Goal: Task Accomplishment & Management: Manage account settings

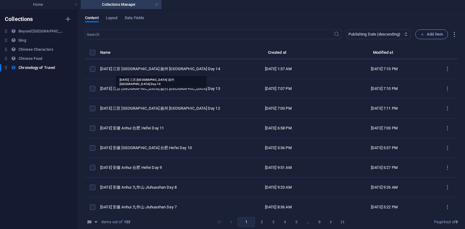
select select "columns.publishing_date_DESC"
click at [173, 68] on div "[DATE] 江苏 [GEOGRAPHIC_DATA] 扬州 [GEOGRAPHIC_DATA] Day 14" at bounding box center [160, 68] width 120 height 5
select select "2025"
select select "Travel"
select select "安徽 [GEOGRAPHIC_DATA]"
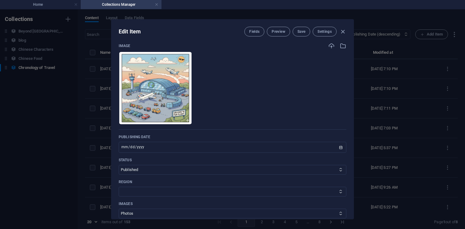
scroll to position [255, 0]
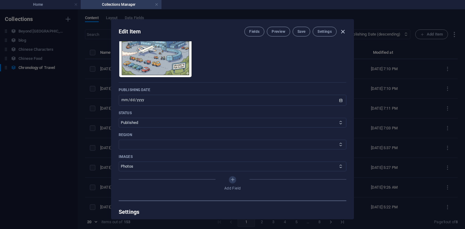
click at [341, 32] on icon "button" at bounding box center [342, 31] width 7 height 7
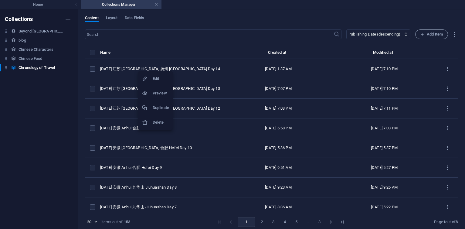
click at [164, 104] on h6 "Duplicate" at bounding box center [161, 107] width 16 height 7
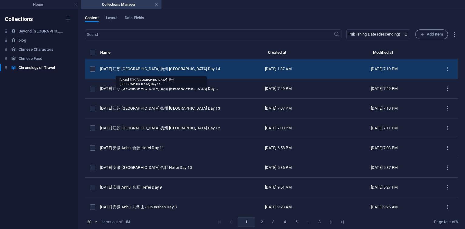
click at [173, 68] on div "[DATE] 江苏 [GEOGRAPHIC_DATA] 扬州 [GEOGRAPHIC_DATA] Day 14" at bounding box center [160, 68] width 120 height 5
select select "2025"
select select "Travel"
select select "安徽 [GEOGRAPHIC_DATA]"
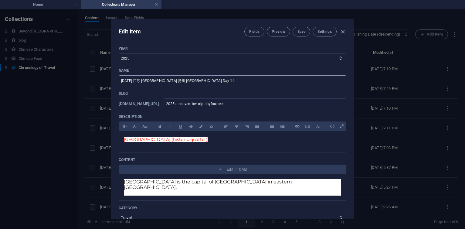
click at [201, 81] on input "[DATE] 江苏 [GEOGRAPHIC_DATA] 扬州 [GEOGRAPHIC_DATA] Day 14" at bounding box center [232, 80] width 227 height 11
type input "[DATE] 江苏 [GEOGRAPHIC_DATA] Day 15"
click at [278, 103] on input "2025-ce-november-trip-dayfourteen" at bounding box center [254, 103] width 183 height 11
type input "2025-ce-november-trip-dayfourtee"
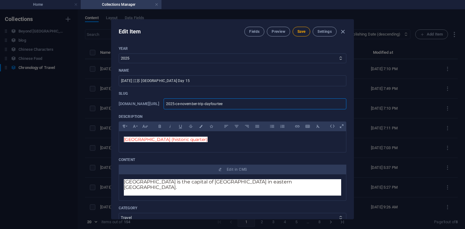
type input "2025-ce-november-trip-dayfourte"
type input "2025-ce-november-trip-dayfourt"
type input "2025-ce-november-trip-dayfour"
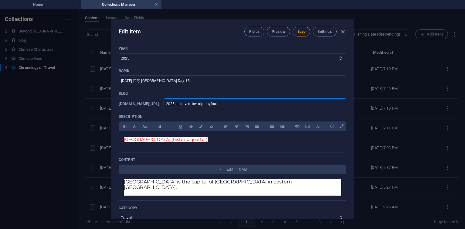
type input "2025-ce-november-trip-dayfour"
type input "2025-ce-november-trip-dayfou"
type input "2025-ce-november-trip-dayfo"
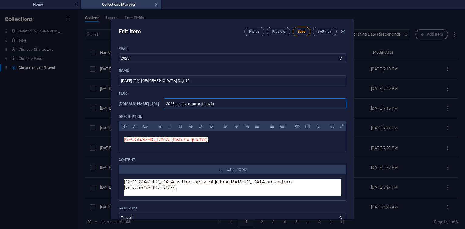
type input "2025-ce-november-trip-dayf"
type input "2025-ce-november-trip-dayfi"
type input "2025-ce-november-trip-dayf"
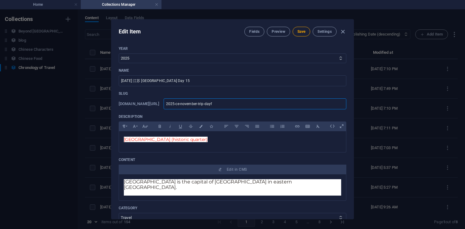
type input "2025-ce-november-trip-dayf"
type input "2025-ce-november-trip-dayfo"
type input "2025-ce-november-trip-dayf"
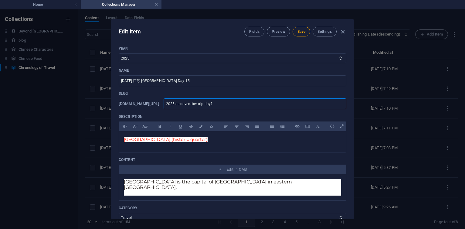
type input "2025-ce-november-trip-dayfi"
type input "2025-ce-november-trip-dayfif"
type input "2025-ce-november-trip-dayfi"
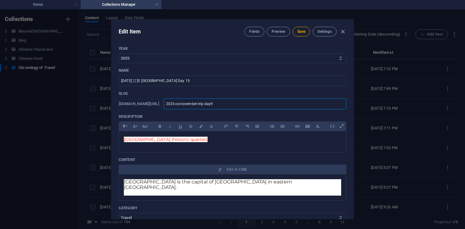
type input "2025-ce-november-trip-dayfi"
type input "2025-ce-november-trip-dayf"
type input "2025-ce-november-trip-day"
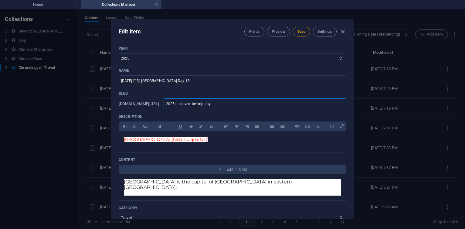
type input "2025-ce-november-trip-dayf"
type input "2025-ce-november-trip-dayfi"
type input "2025-ce-november-trip-dayfif"
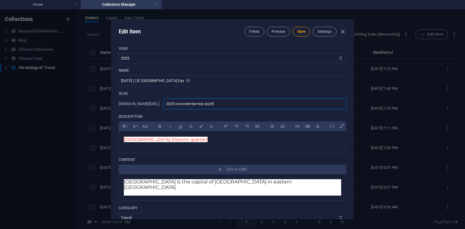
type input "2025-ce-november-trip-dayfif"
type input "2025-ce-november-trip-dayfift"
type input "2025-ce-november-trip-dayfifte"
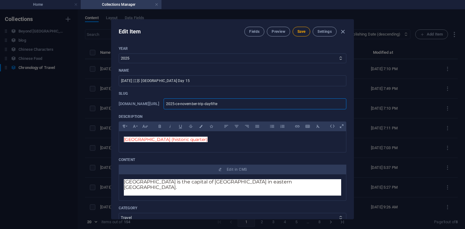
type input "2025-ce-november-trip-dayfiftee"
type input "2025-ce-november-trip-dayfifteen"
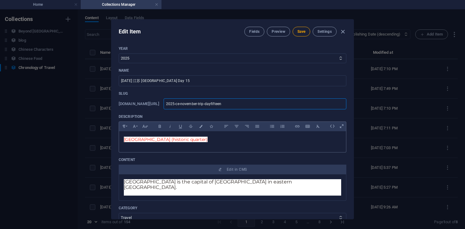
click at [191, 143] on p "[GEOGRAPHIC_DATA] (historic quarter)" at bounding box center [232, 139] width 217 height 7
click at [264, 105] on input "2025-ce-november-trip-dayfifteen" at bounding box center [254, 103] width 183 height 11
type input "2025-ce-november-trip-dayfiftee"
type input "2025-ce-november-trip-dayfifte"
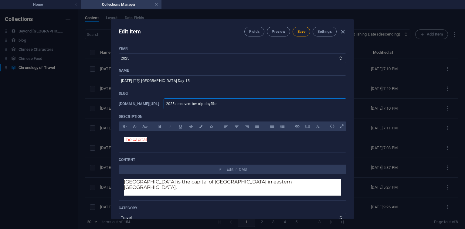
type input "2025-ce-november-trip-dayfifte"
type input "2025-ce-november-trip-dayfift"
type input "2025-ce-november-trip-dayfif"
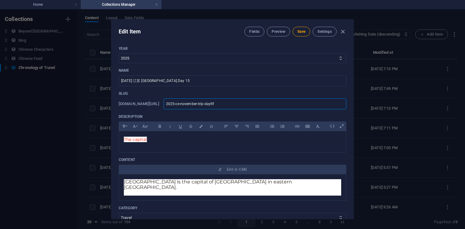
type input "2025-ce-november-trip-dayfift"
type input "2025-ce-november-trip-dayfifte"
type input "2025-ce-november-trip-dayfiftee"
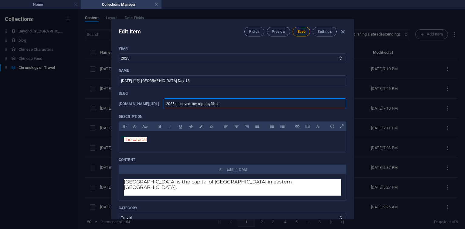
type input "2025-ce-november-trip-dayfiftee"
type input "2025-ce-november-trip-dayfifteen"
click at [136, 181] on p "[GEOGRAPHIC_DATA] is the capital of [GEOGRAPHIC_DATA] in eastern [GEOGRAPHIC_DA…" at bounding box center [232, 184] width 217 height 11
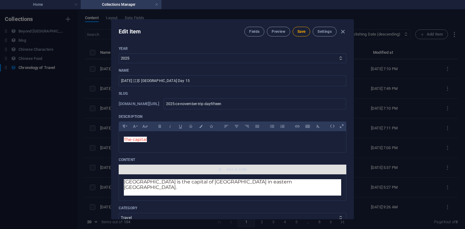
click at [234, 169] on span "Edit in CMS" at bounding box center [237, 169] width 20 height 5
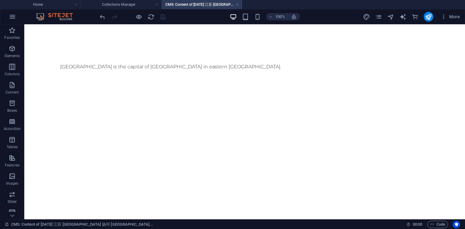
click at [76, 69] on div "[GEOGRAPHIC_DATA] is the capital of [GEOGRAPHIC_DATA] in eastern [GEOGRAPHIC_DA…" at bounding box center [244, 70] width 369 height 15
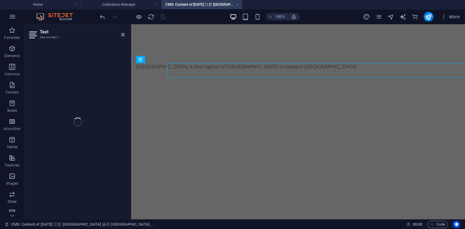
scroll to position [0, 0]
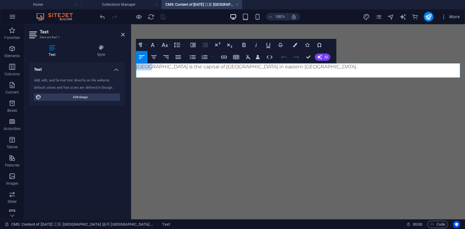
drag, startPoint x: 149, startPoint y: 66, endPoint x: 117, endPoint y: 65, distance: 32.2
click at [131, 65] on html "Skip to main content Hefei is the capital of [GEOGRAPHIC_DATA] in eastern [GEOG…" at bounding box center [298, 70] width 334 height 92
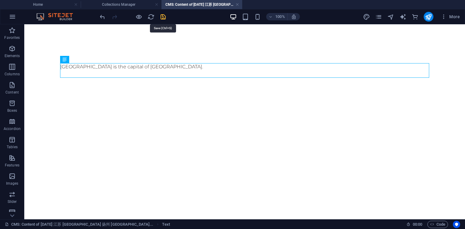
click at [164, 17] on icon "save" at bounding box center [162, 16] width 7 height 7
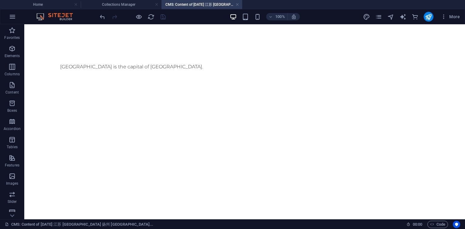
type input "2025-ce-november-trip-dayfifteen"
click at [237, 6] on link at bounding box center [237, 5] width 4 height 6
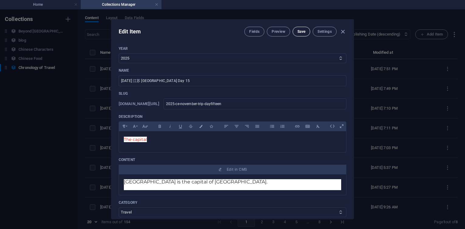
click at [302, 34] on span "Save" at bounding box center [301, 31] width 8 height 5
click at [340, 31] on icon "button" at bounding box center [342, 31] width 7 height 7
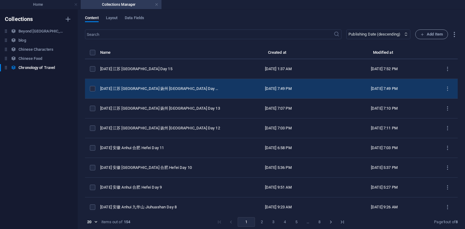
click at [174, 85] on td "[DATE] 江苏 [GEOGRAPHIC_DATA] 扬州 [GEOGRAPHIC_DATA] Day 14 ([GEOGRAPHIC_DATA])" at bounding box center [162, 89] width 125 height 20
select select "Travel"
select select "安徽 [GEOGRAPHIC_DATA]"
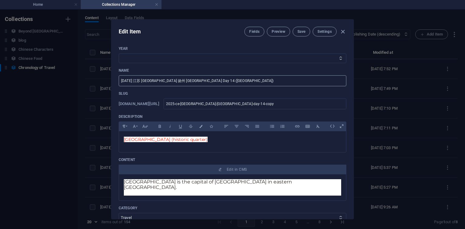
click at [234, 84] on input "[DATE] 江苏 [GEOGRAPHIC_DATA] 扬州 [GEOGRAPHIC_DATA] Day 14 ([GEOGRAPHIC_DATA])" at bounding box center [232, 80] width 227 height 11
click at [341, 33] on icon "button" at bounding box center [342, 31] width 7 height 7
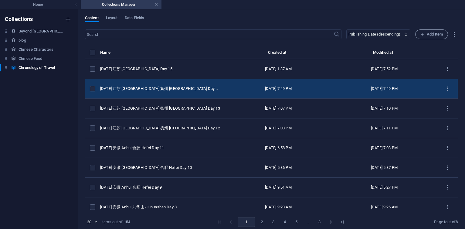
click at [194, 85] on td "[DATE] 江苏 [GEOGRAPHIC_DATA] 扬州 [GEOGRAPHIC_DATA] Day 14 ([GEOGRAPHIC_DATA])" at bounding box center [162, 89] width 125 height 20
select select "Travel"
select select "安徽 [GEOGRAPHIC_DATA]"
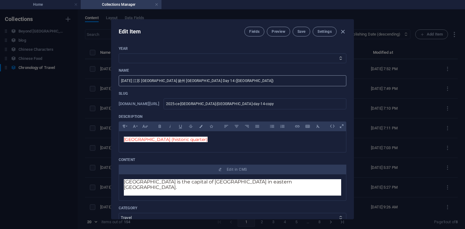
click at [213, 82] on input "[DATE] 江苏 [GEOGRAPHIC_DATA] 扬州 [GEOGRAPHIC_DATA] Day 14 ([GEOGRAPHIC_DATA])" at bounding box center [232, 80] width 227 height 11
type input "[DATE] 江苏 [GEOGRAPHIC_DATA] 扬州 [GEOGRAPHIC_DATA] Day 14"
click at [296, 106] on input "2025-ce-[GEOGRAPHIC_DATA]-[GEOGRAPHIC_DATA]-day-14-copy" at bounding box center [254, 103] width 183 height 11
type input "2025-ce-[GEOGRAPHIC_DATA]-[GEOGRAPHIC_DATA]-day-14-cop"
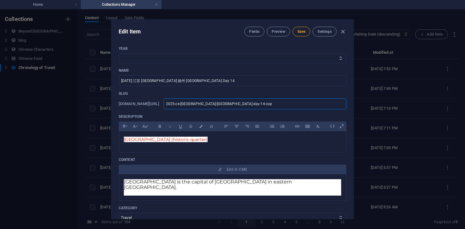
type input "2025-ce-[GEOGRAPHIC_DATA]-[GEOGRAPHIC_DATA]-day-14-co"
type input "2025-ce-[GEOGRAPHIC_DATA]-[GEOGRAPHIC_DATA]-day-14-c"
type input "2025-ce-[GEOGRAPHIC_DATA]-[GEOGRAPHIC_DATA]-day-14-"
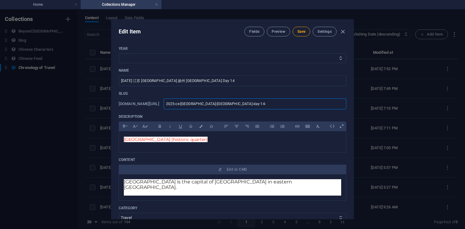
type input "2025-ce-[GEOGRAPHIC_DATA]-[GEOGRAPHIC_DATA]-day-14-"
type input "2025-ce-[GEOGRAPHIC_DATA]-[GEOGRAPHIC_DATA]-day-14"
click at [221, 105] on input "2025-ce-[GEOGRAPHIC_DATA]-[GEOGRAPHIC_DATA]-day-14" at bounding box center [254, 103] width 183 height 11
paste input "november-trip"
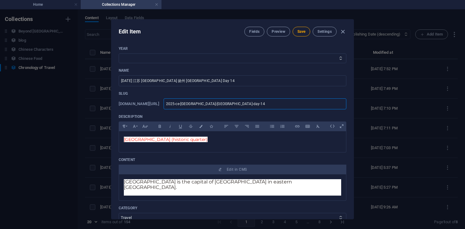
type input "2025-ce-november-trip-day-14"
type input "2025-ce-november-trip-day-1"
type input "2025-ce-november-trip-day-"
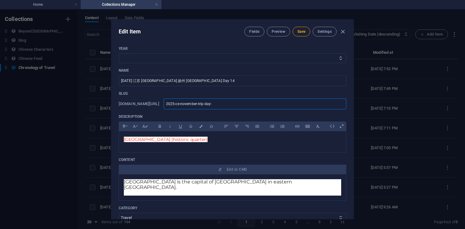
type input "2025-ce-november-trip-day-"
type input "2025-ce-november-trip-day"
type input "2025-ce-november-trip-dayf"
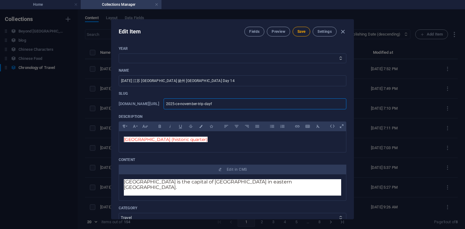
type input "2025-ce-november-trip-dayfo"
type input "2025-ce-november-trip-dayfou"
type input "2025-ce-november-trip-dayfour"
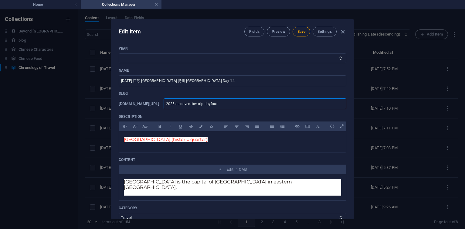
type input "2025-ce-november-trip-dayfour"
type input "2025-ce-november-trip-dayfourt"
type input "2025-ce-november-trip-dayfourte"
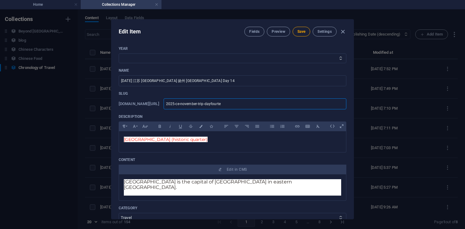
type input "2025-ce-november-trip-dayfourtee"
type input "2025-ce-november-trip-dayfourteen"
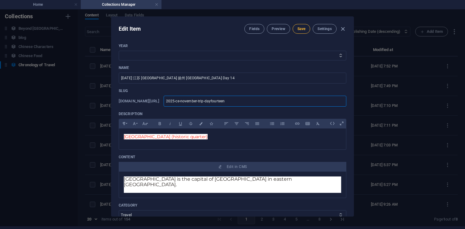
type input "2025-ce-november-trip-dayfourteen"
click at [299, 29] on span "Save" at bounding box center [301, 28] width 8 height 5
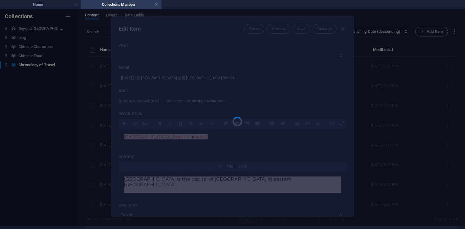
type input "2025-ce-november-trip-dayfourteen"
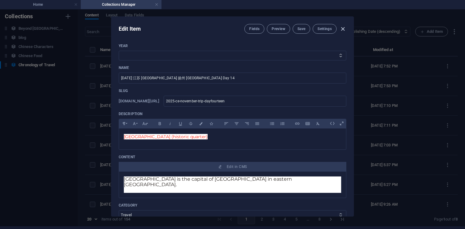
click at [343, 28] on icon "button" at bounding box center [342, 28] width 7 height 7
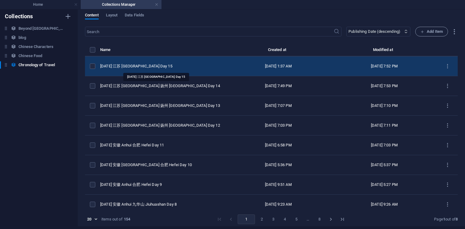
click at [145, 64] on div "[DATE] 江苏 [GEOGRAPHIC_DATA] Day 15" at bounding box center [160, 65] width 120 height 5
select select "2025"
select select "Travel"
select select "安徽 [GEOGRAPHIC_DATA]"
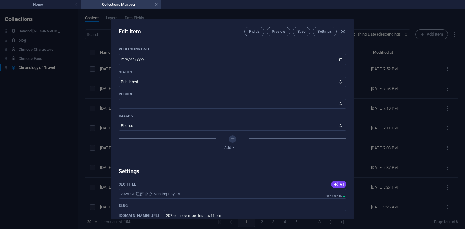
scroll to position [255, 0]
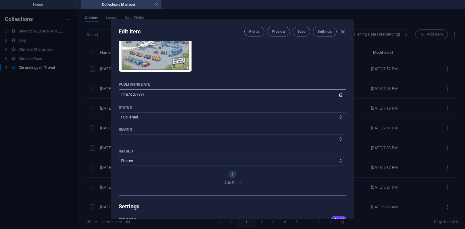
click at [128, 95] on input "[DATE]" at bounding box center [232, 94] width 227 height 11
type input "[DATE]"
click at [303, 33] on span "Save" at bounding box center [301, 31] width 8 height 5
click at [341, 32] on icon "button" at bounding box center [342, 31] width 7 height 7
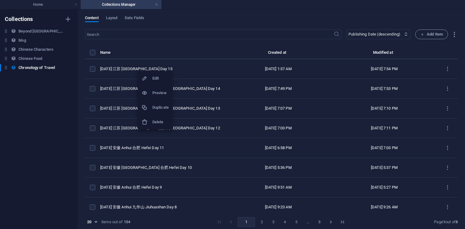
click at [166, 106] on h6 "Duplicate" at bounding box center [160, 107] width 16 height 7
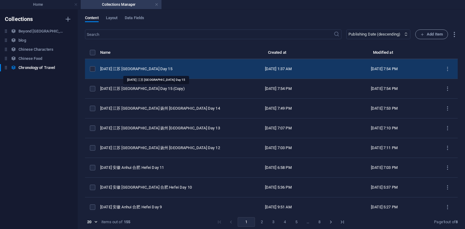
click at [151, 71] on div "[DATE] 江苏 [GEOGRAPHIC_DATA] Day 15" at bounding box center [160, 68] width 120 height 5
select select "2025"
select select "Travel"
select select "安徽 [GEOGRAPHIC_DATA]"
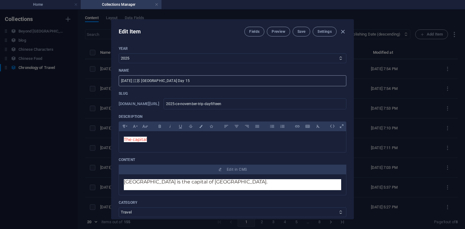
click at [194, 80] on input "[DATE] 江苏 [GEOGRAPHIC_DATA] Day 15" at bounding box center [232, 80] width 227 height 11
type input "[DATE] 江苏 [GEOGRAPHIC_DATA] Day 16"
click at [271, 104] on input "2025-ce-november-trip-dayfifteen" at bounding box center [254, 103] width 183 height 11
type input "2025-ce-november-trip-dayfiftee"
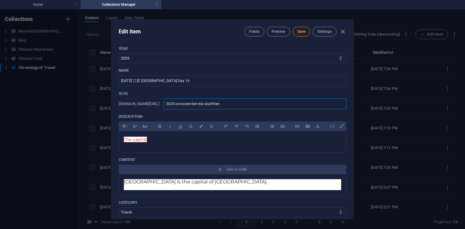
type input "2025-ce-november-trip-dayfifte"
type input "2025-ce-november-trip-dayfift"
type input "2025-ce-november-trip-dayfif"
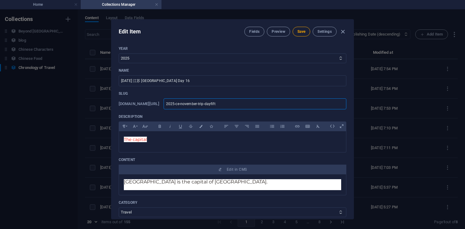
type input "2025-ce-november-trip-dayfif"
type input "2025-ce-november-trip-dayfi"
type input "2025-ce-november-trip-dayf"
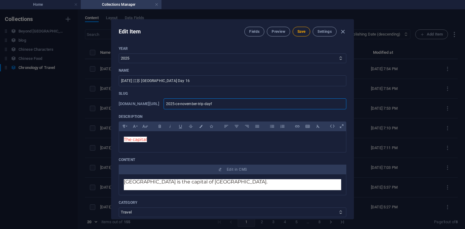
type input "2025-ce-november-trip-day"
type input "2025-ce-november-trip-days"
type input "2025-ce-november-trip-[PERSON_NAME]"
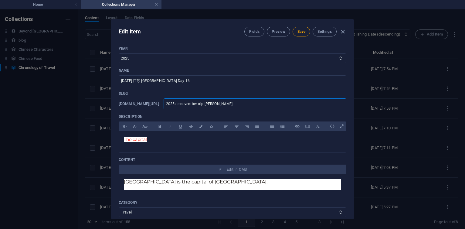
type input "2025-ce-november-trip-[PERSON_NAME]"
type input "2025-ce-november-trip-daysix"
type input "2025-ce-november-trip-daysixt"
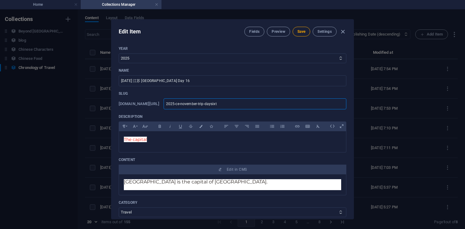
type input "2025-ce-november-trip-daysixte"
type input "2025-ce-november-trip-daysixtee"
type input "2025-ce-november-trip-daysixteen"
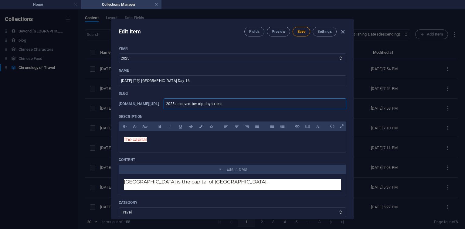
type input "2025-ce-november-trip-daysixteen"
click at [271, 104] on input "2025-ce-november-trip-daysixteen" at bounding box center [254, 103] width 183 height 11
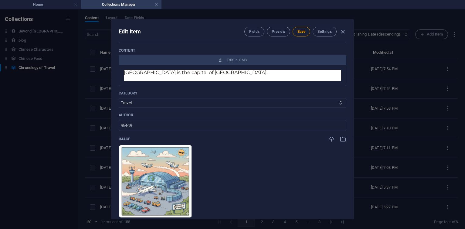
scroll to position [182, 0]
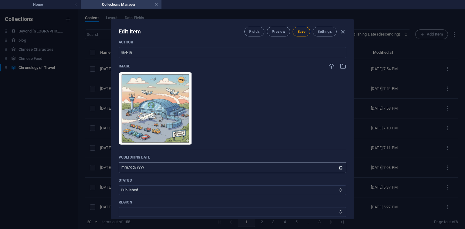
type input "2025-ce-november-trip-daysixteen"
click at [130, 167] on input "[DATE]" at bounding box center [232, 167] width 227 height 11
type input "[DATE]"
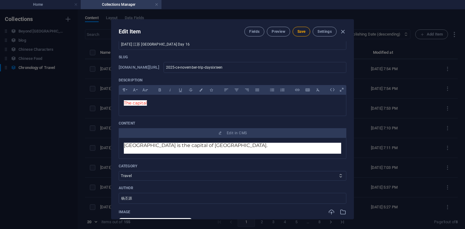
scroll to position [0, 0]
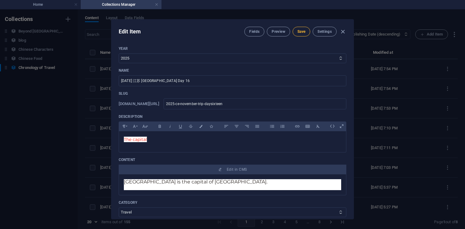
click at [304, 34] on span "Save" at bounding box center [301, 31] width 8 height 5
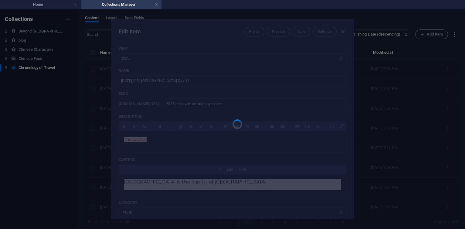
type input "2025-ce-november-trip-daysixteen"
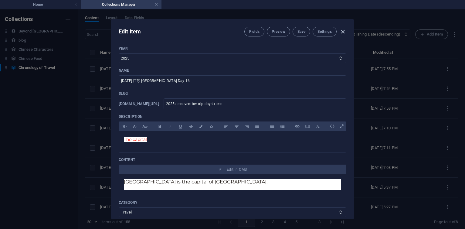
click at [344, 32] on icon "button" at bounding box center [342, 31] width 7 height 7
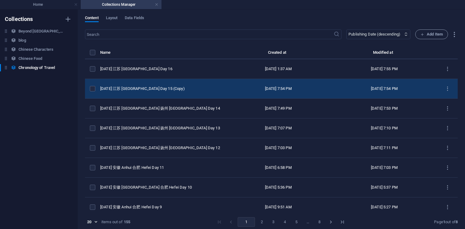
click at [140, 91] on td "[DATE] 江苏 [GEOGRAPHIC_DATA] Day 15 (Copy)" at bounding box center [162, 89] width 125 height 20
select select "Travel"
select select "安徽 [GEOGRAPHIC_DATA]"
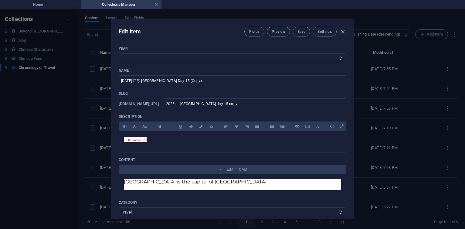
select select "2025"
click at [119, 53] on select "2013 2018 2017 2016 2015 2014 2019 2020 2021 2022 2023 2024 2025 2026 2027 1996…" at bounding box center [232, 58] width 227 height 10
click at [195, 81] on input "[DATE] 江苏 [GEOGRAPHIC_DATA] Day 15 (Copy)" at bounding box center [232, 80] width 227 height 11
type input "[DATE] 江苏 [GEOGRAPHIC_DATA] Day 15"
click at [264, 103] on input "2025-ce-[GEOGRAPHIC_DATA]-day-15-copy" at bounding box center [254, 103] width 183 height 11
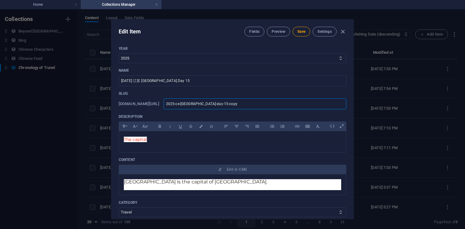
click at [223, 104] on input "2025-ce-[GEOGRAPHIC_DATA]-day-15-copy" at bounding box center [254, 103] width 183 height 11
paste input "ovember-trip"
type input "2025-ce-november-trip"
type input "2025-ce-november-trip-"
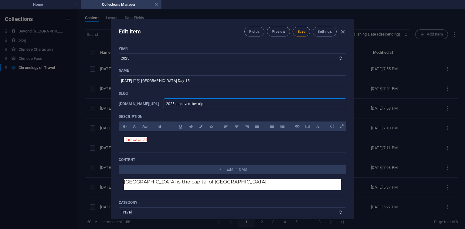
type input "2025-ce-november-trip-"
type input "2025-ce-november-trip-d"
type input "2025-ce-november-trip-da"
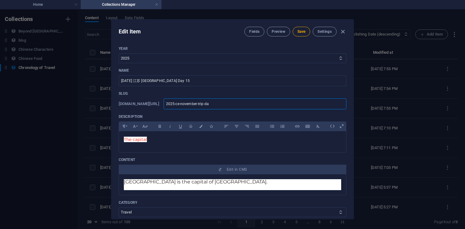
type input "2025-ce-november-trip-day"
type input "2025-ce-november-trip-dayf"
type input "2025-ce-november-trip-dayfi"
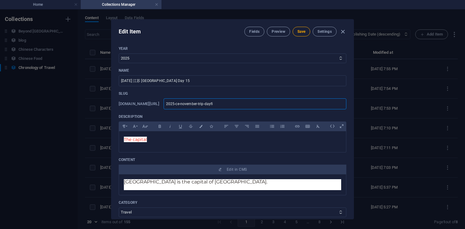
type input "2025-ce-november-trip-dayfi"
type input "2025-ce-november-trip-dayfit"
type input "2025-ce-november-trip-dayfi"
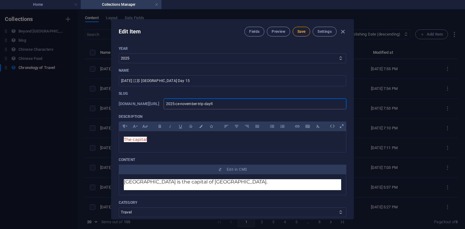
type input "2025-ce-november-trip-dayfif"
type input "2025-ce-november-trip-dayfifteen"
click at [297, 32] on span "Save" at bounding box center [301, 31] width 8 height 5
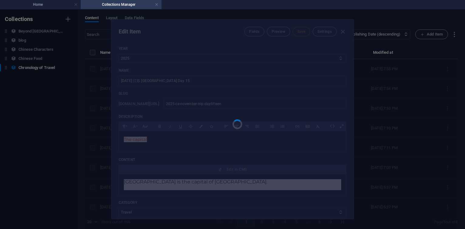
type input "2025-ce-november-trip-dayfifteen"
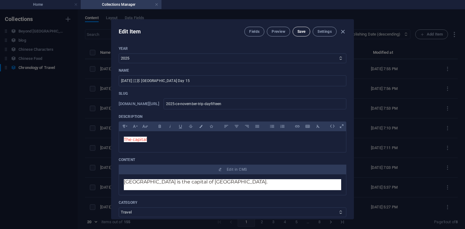
click at [297, 31] on span "Save" at bounding box center [301, 31] width 8 height 5
click at [343, 33] on icon "button" at bounding box center [342, 31] width 7 height 7
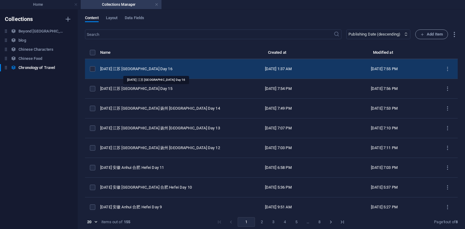
click at [152, 68] on div "[DATE] 江苏 [GEOGRAPHIC_DATA] Day 16" at bounding box center [160, 68] width 120 height 5
select select "2025"
select select "Travel"
select select "安徽 [GEOGRAPHIC_DATA]"
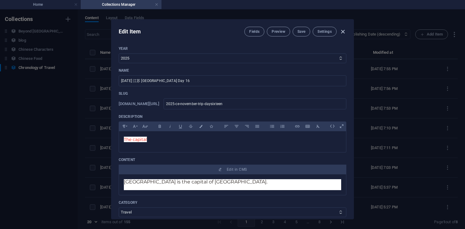
click at [341, 31] on icon "button" at bounding box center [342, 31] width 7 height 7
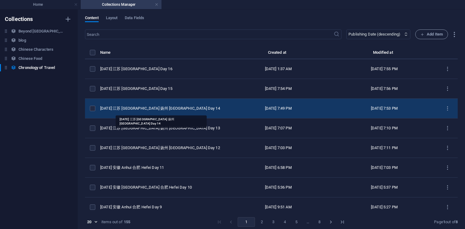
click at [161, 111] on div "[DATE] 江苏 [GEOGRAPHIC_DATA] 扬州 [GEOGRAPHIC_DATA] Day 14" at bounding box center [160, 108] width 120 height 5
select select "Travel"
select select "安徽 [GEOGRAPHIC_DATA]"
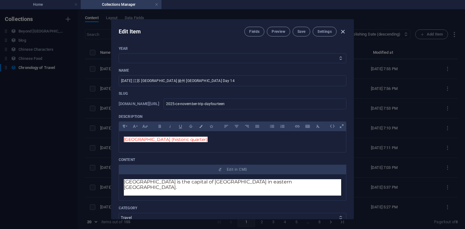
click at [341, 30] on icon "button" at bounding box center [342, 31] width 7 height 7
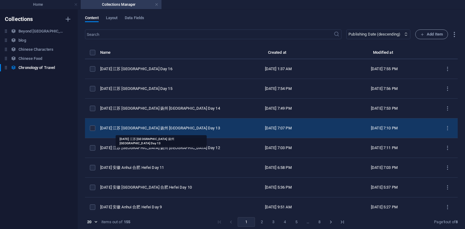
click at [141, 129] on div "[DATE] 江苏 [GEOGRAPHIC_DATA] 扬州 [GEOGRAPHIC_DATA] Day 13" at bounding box center [160, 127] width 120 height 5
select select "2025"
select select "Travel"
select select "安徽 [GEOGRAPHIC_DATA]"
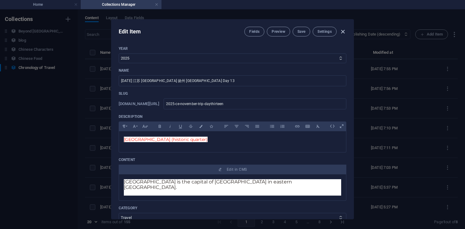
click at [344, 33] on icon "button" at bounding box center [342, 31] width 7 height 7
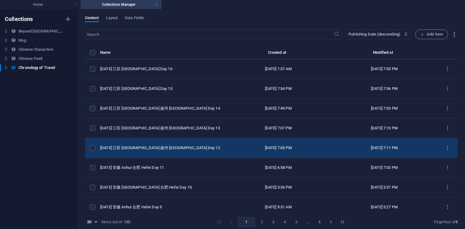
click at [174, 147] on div "[DATE] 江苏 [GEOGRAPHIC_DATA] 扬州 [GEOGRAPHIC_DATA] Day 12" at bounding box center [160, 147] width 120 height 5
select select "2025"
select select "Travel"
select select "安徽 [GEOGRAPHIC_DATA]"
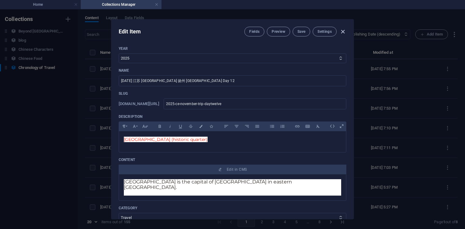
click at [343, 31] on icon "button" at bounding box center [342, 31] width 7 height 7
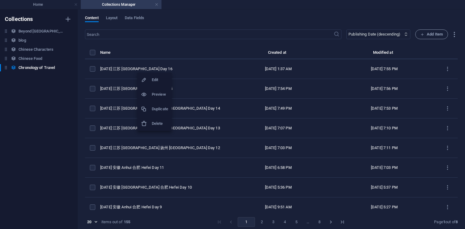
click at [130, 69] on div at bounding box center [232, 114] width 465 height 229
click at [130, 69] on div "[DATE] 江苏 [GEOGRAPHIC_DATA] Day 16" at bounding box center [160, 68] width 120 height 5
select select "2025"
select select "Travel"
select select "安徽 [GEOGRAPHIC_DATA]"
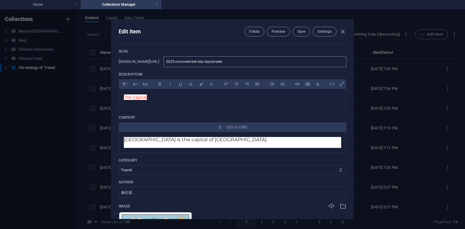
scroll to position [36, 0]
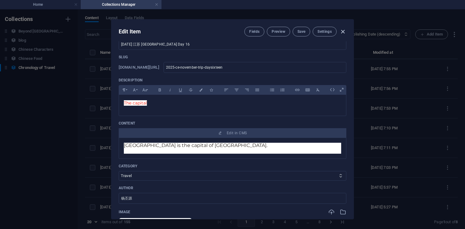
click at [344, 32] on icon "button" at bounding box center [342, 31] width 7 height 7
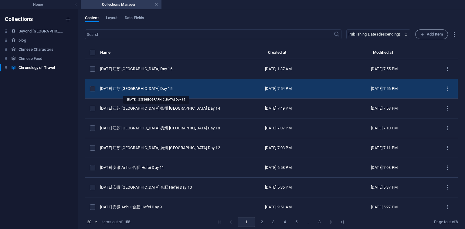
click at [146, 86] on div "[DATE] 江苏 [GEOGRAPHIC_DATA] Day 15" at bounding box center [160, 88] width 120 height 5
select select "2025"
select select "Travel"
select select "安徽 [GEOGRAPHIC_DATA]"
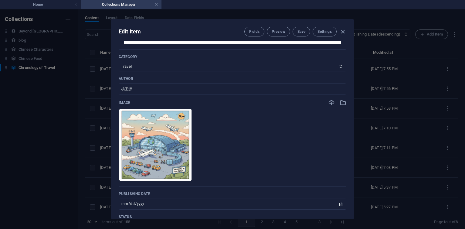
scroll to position [255, 0]
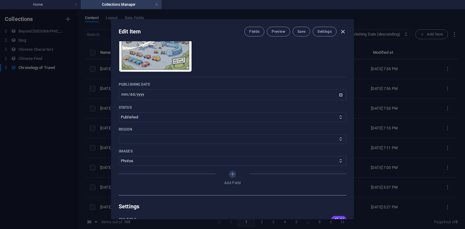
click at [344, 31] on icon "button" at bounding box center [342, 31] width 7 height 7
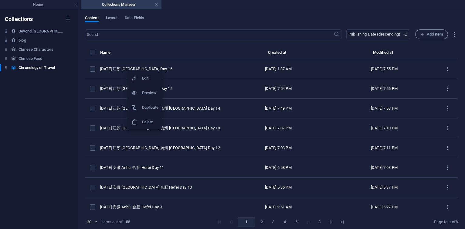
click at [146, 109] on h6 "Duplicate" at bounding box center [150, 107] width 16 height 7
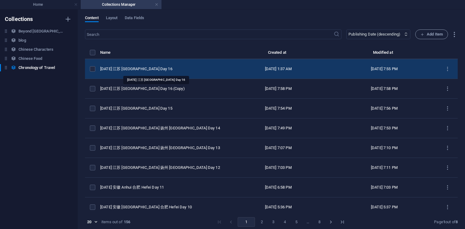
click at [163, 69] on div "[DATE] 江苏 [GEOGRAPHIC_DATA] Day 16" at bounding box center [160, 68] width 120 height 5
select select "2025"
select select "Travel"
select select "安徽 [GEOGRAPHIC_DATA]"
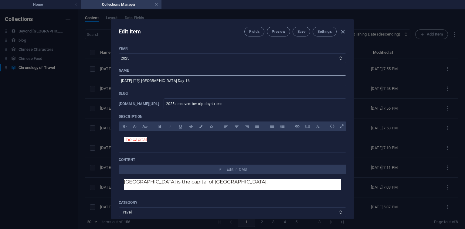
click at [184, 82] on input "[DATE] 江苏 [GEOGRAPHIC_DATA] Day 16" at bounding box center [232, 80] width 227 height 11
click at [274, 104] on input "2025-ce-november-trip-daysixteen" at bounding box center [254, 103] width 183 height 11
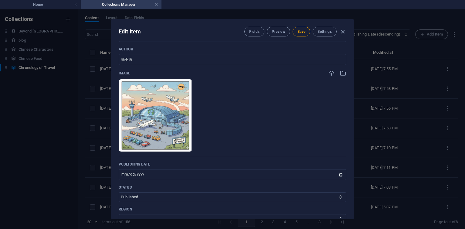
scroll to position [218, 0]
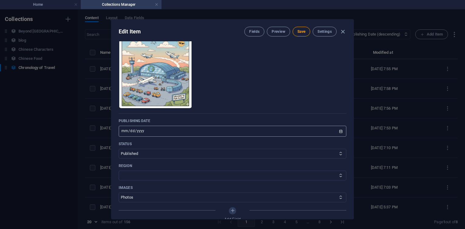
click at [132, 132] on input "[DATE]" at bounding box center [232, 131] width 227 height 11
click at [129, 131] on input "[DATE]" at bounding box center [232, 131] width 227 height 11
click at [300, 29] on span "Save" at bounding box center [301, 31] width 8 height 5
click at [342, 31] on icon "button" at bounding box center [342, 31] width 7 height 7
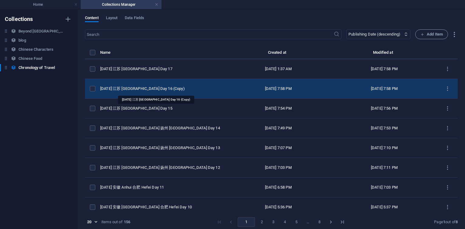
click at [154, 89] on div "[DATE] 江苏 [GEOGRAPHIC_DATA] Day 16 (Copy)" at bounding box center [160, 88] width 120 height 5
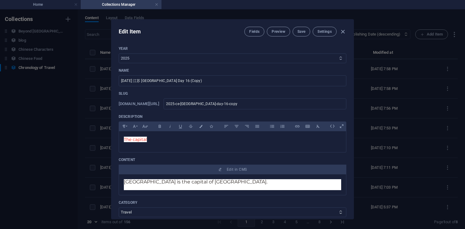
click at [119, 53] on select "2013 2018 2017 2016 2015 2014 2019 2020 2021 2022 2023 2024 2025 2026 2027 1996…" at bounding box center [232, 58] width 227 height 10
click at [194, 82] on input "[DATE] 江苏 [GEOGRAPHIC_DATA] Day 16 (Copy)" at bounding box center [232, 80] width 227 height 11
click at [221, 104] on input "2025-ce-[GEOGRAPHIC_DATA]-day-16-copy" at bounding box center [254, 103] width 183 height 11
click at [257, 104] on input "2025-ce-[GEOGRAPHIC_DATA]-day-16-copy" at bounding box center [254, 103] width 183 height 11
paste input "ovember-trip"
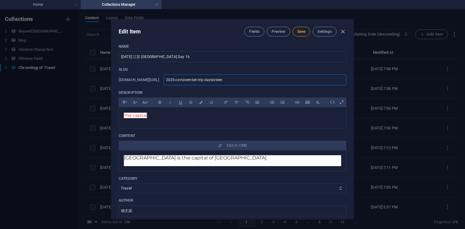
scroll to position [0, 0]
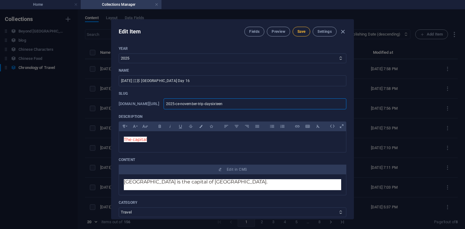
click at [301, 29] on button "Save" at bounding box center [301, 32] width 18 height 10
click at [341, 32] on icon "button" at bounding box center [342, 31] width 7 height 7
